Goal: Check status: Check status

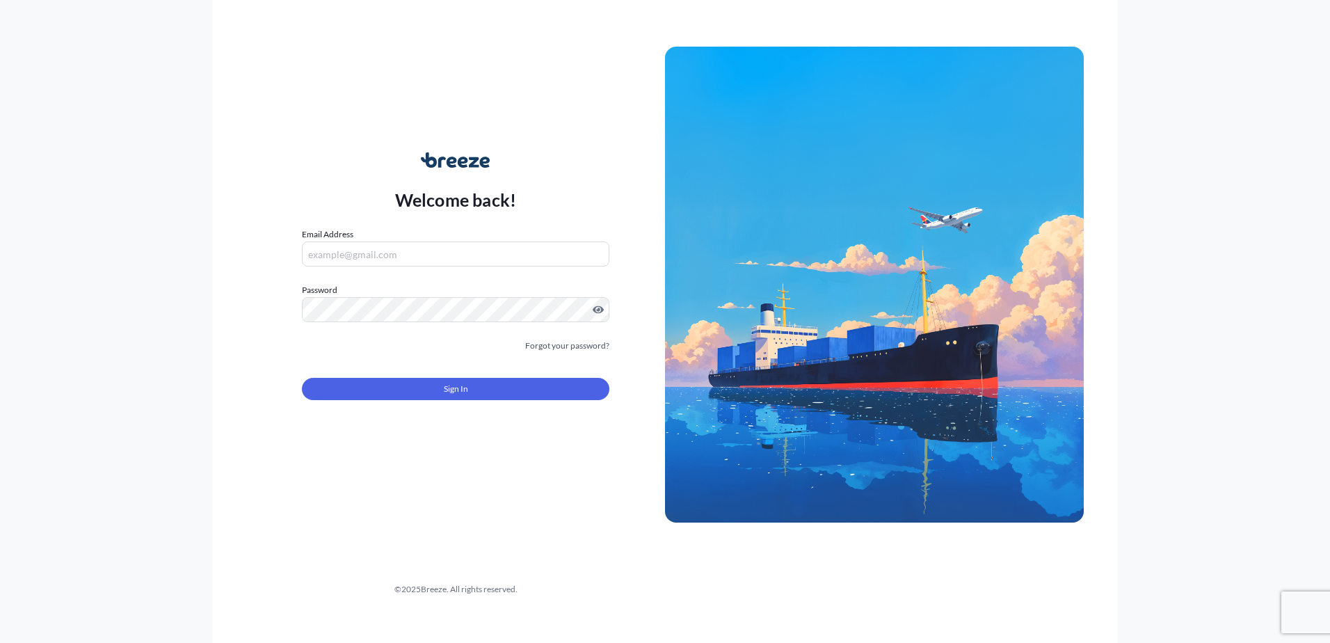
type input "[PERSON_NAME][EMAIL_ADDRESS][PERSON_NAME][DOMAIN_NAME]"
click at [426, 401] on form "Email Address [PERSON_NAME][EMAIL_ADDRESS][PERSON_NAME][DOMAIN_NAME] Password M…" at bounding box center [455, 321] width 307 height 189
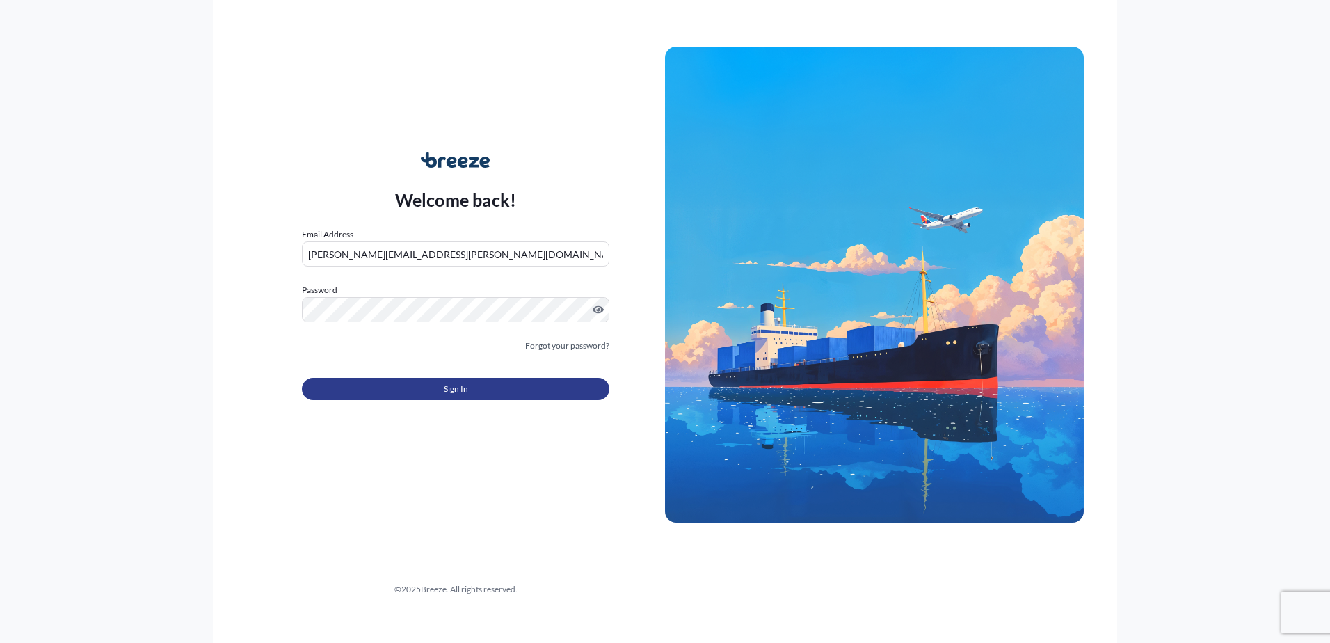
click at [444, 393] on button "Sign In" at bounding box center [455, 389] width 307 height 22
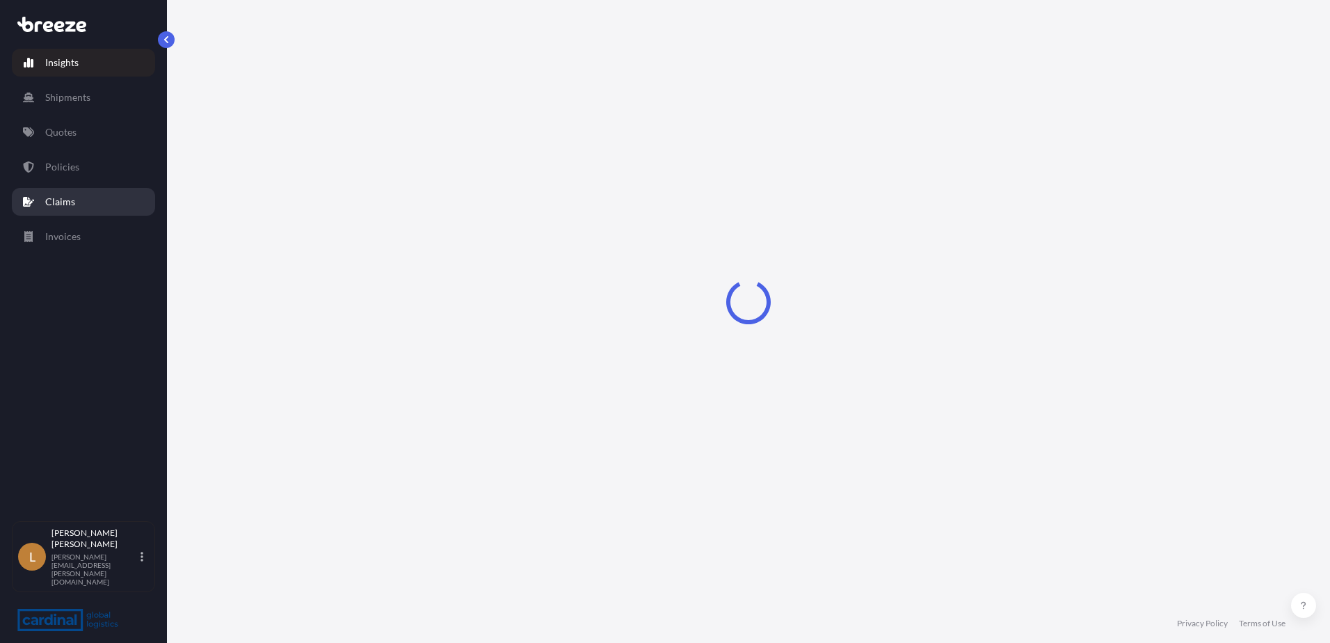
select select "2025"
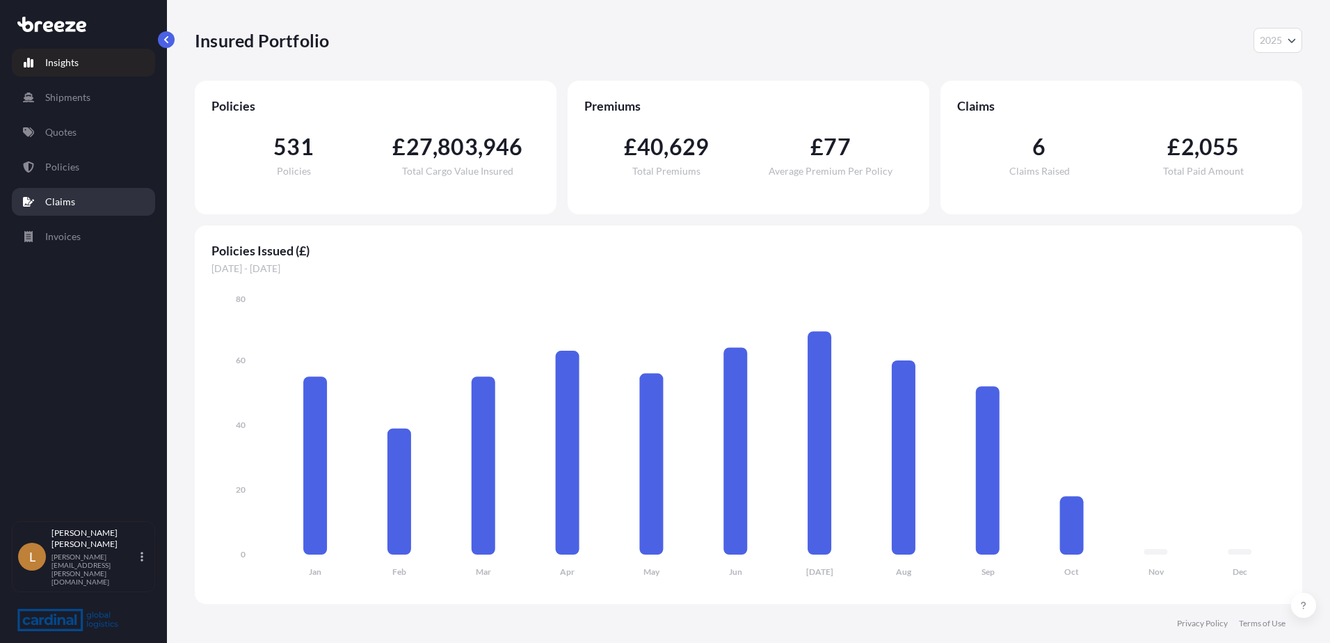
click at [72, 207] on p "Claims" at bounding box center [60, 202] width 30 height 14
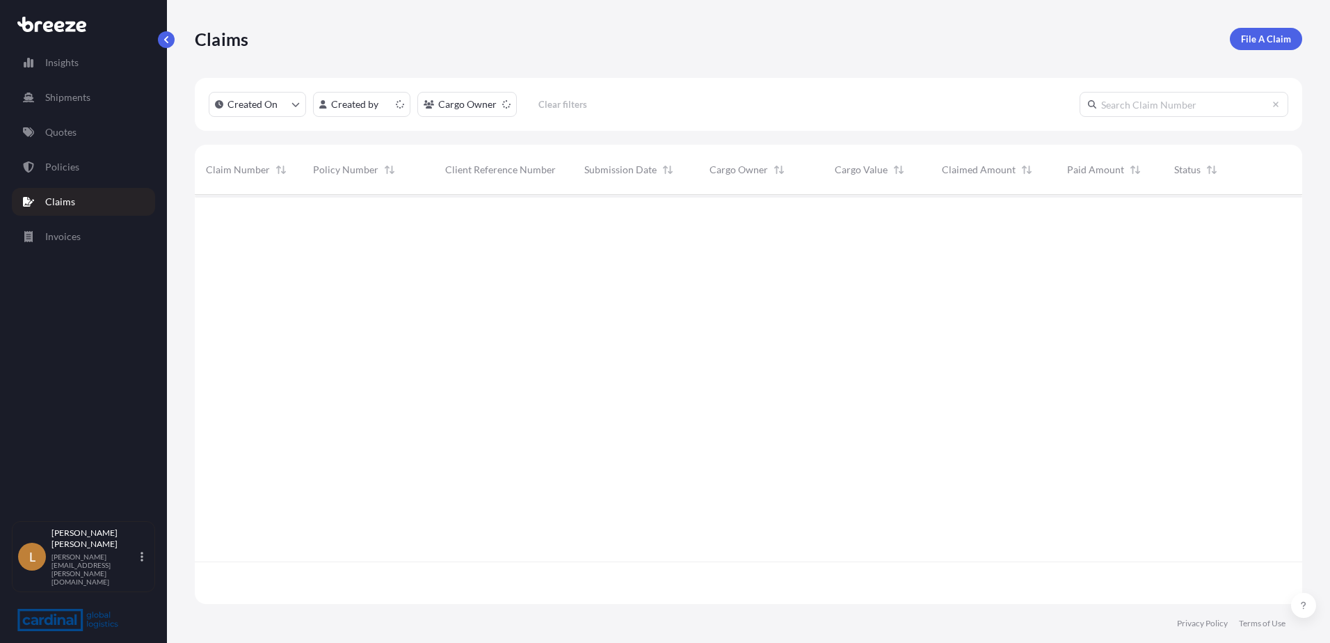
scroll to position [406, 1097]
click at [88, 136] on link "Quotes" at bounding box center [83, 132] width 143 height 28
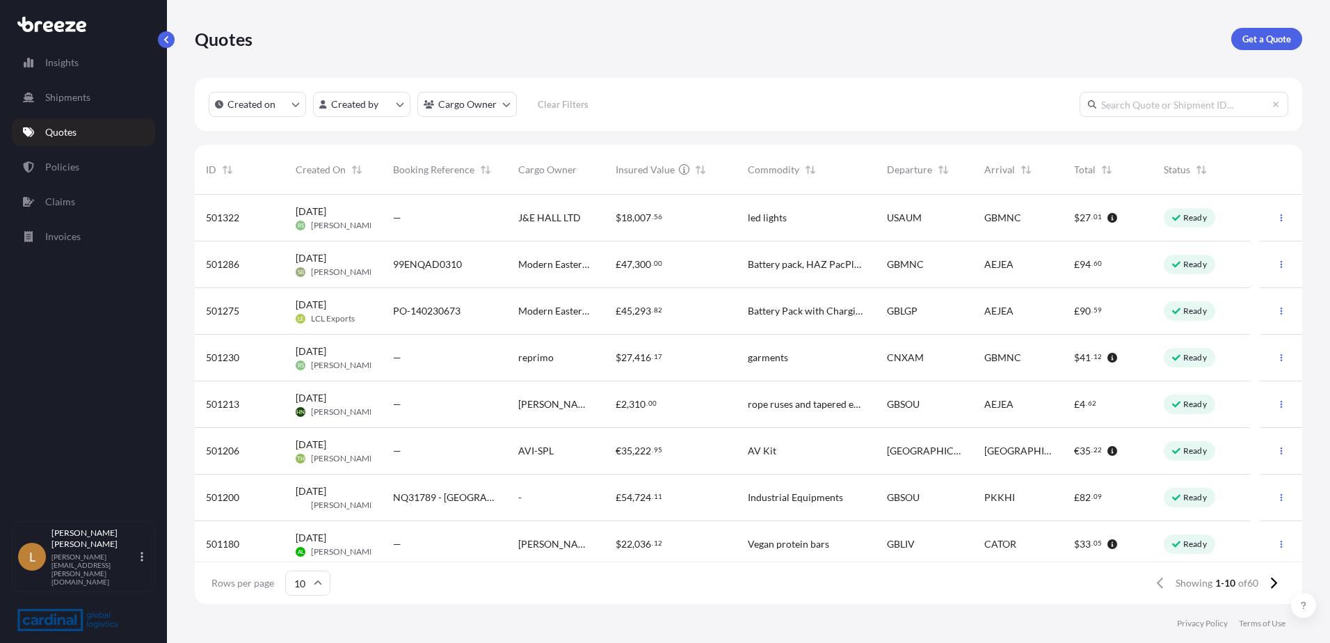
click at [1148, 115] on input "text" at bounding box center [1183, 104] width 209 height 25
paste input "BRZ490904"
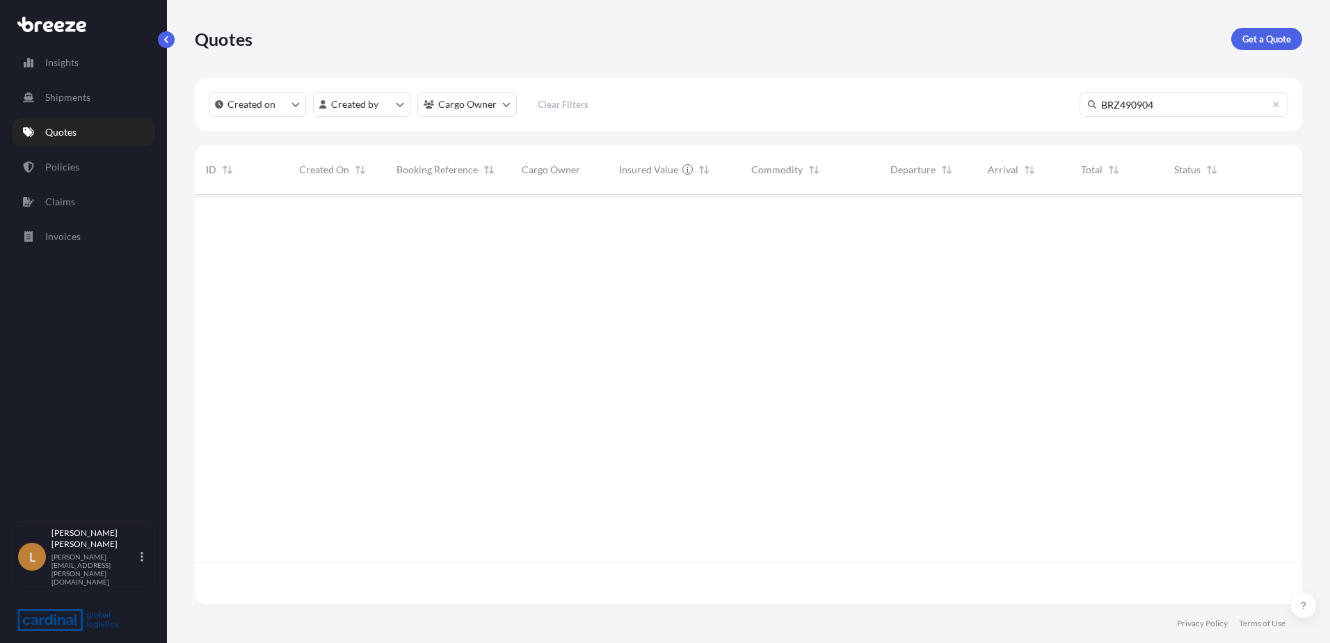
scroll to position [449, 1097]
type input "BRZ490904"
click at [111, 115] on div "Insights Shipments Quotes Policies Claims Invoices" at bounding box center [83, 278] width 143 height 485
click at [89, 104] on p "Shipments" at bounding box center [67, 97] width 45 height 14
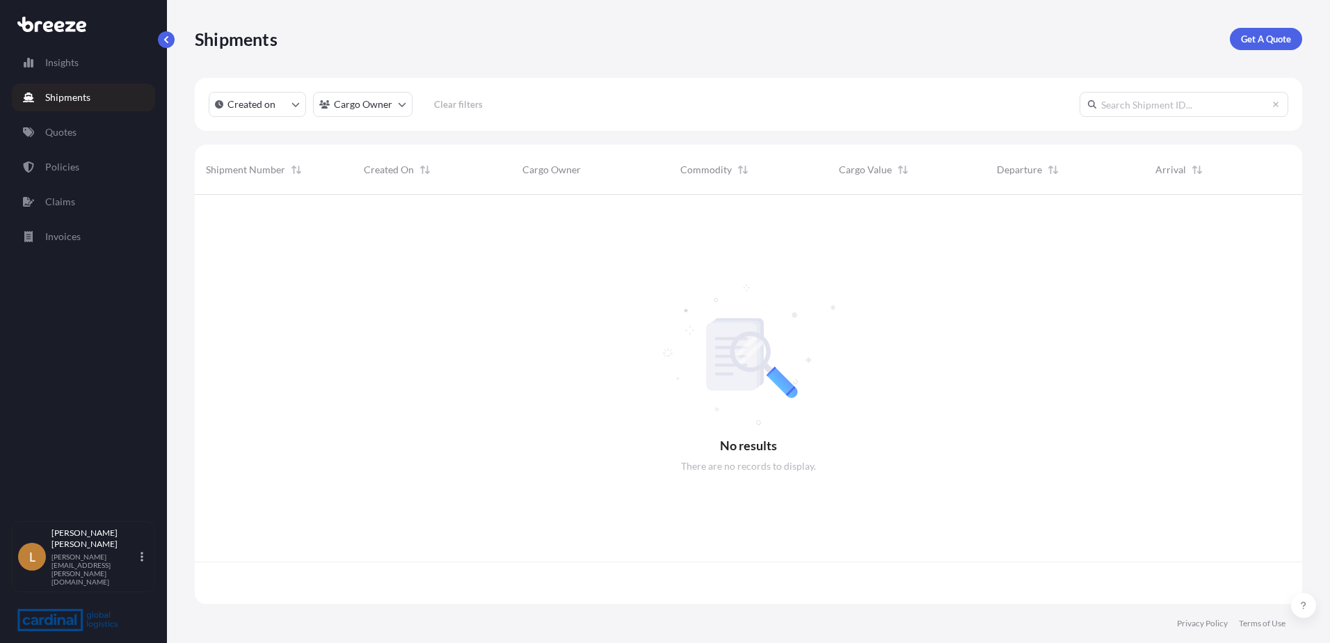
scroll to position [406, 1097]
click at [1157, 102] on input "text" at bounding box center [1183, 104] width 209 height 25
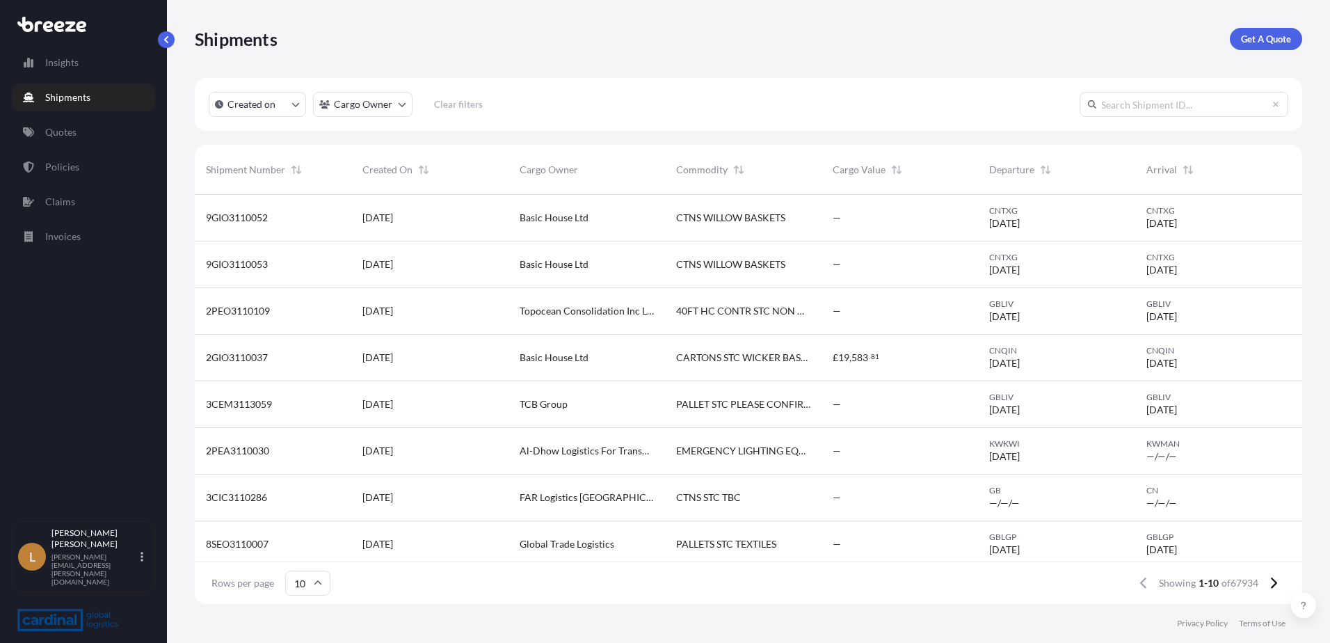
paste input "BRZ490904"
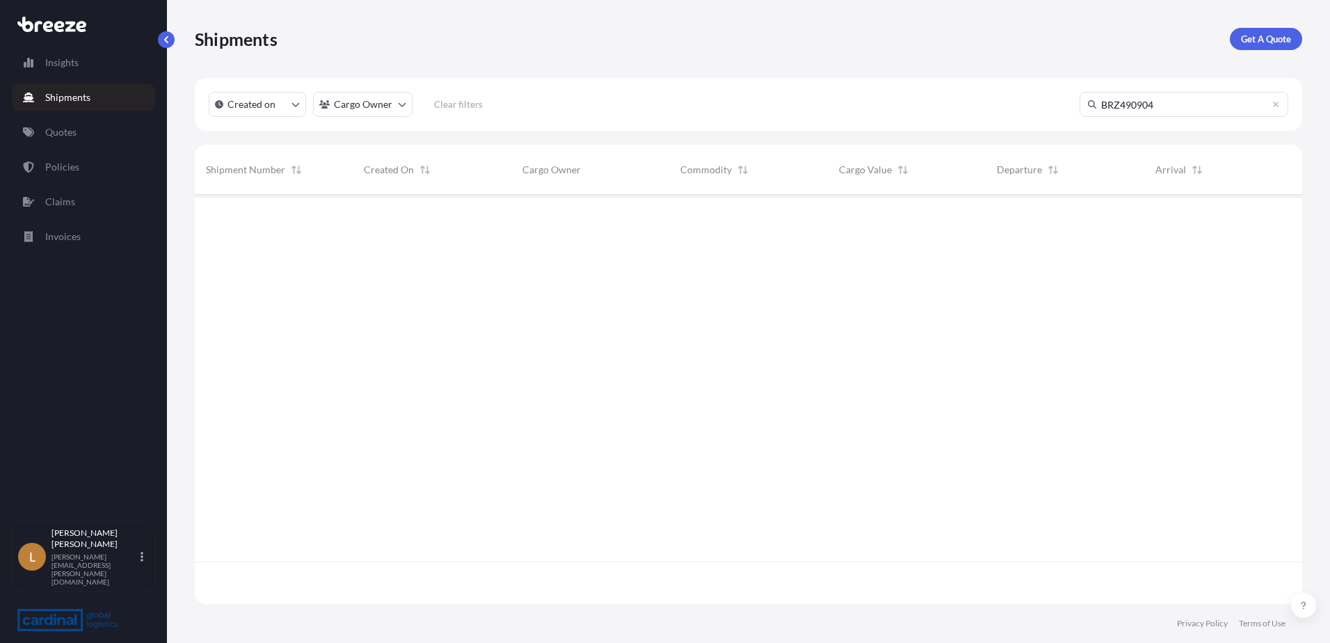
scroll to position [449, 1097]
type input "BRZ490904"
drag, startPoint x: 670, startPoint y: 351, endPoint x: 321, endPoint y: 40, distance: 467.9
click at [655, 352] on div at bounding box center [748, 399] width 1107 height 409
